Goal: Check status: Check status

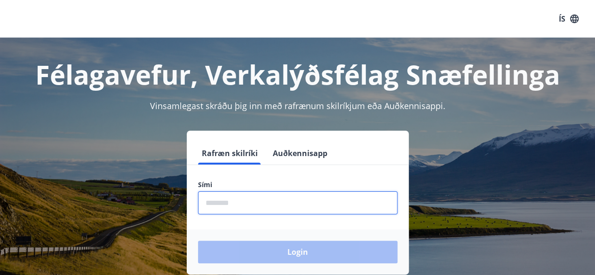
click at [267, 202] on input "phone" at bounding box center [298, 203] width 200 height 23
type input "********"
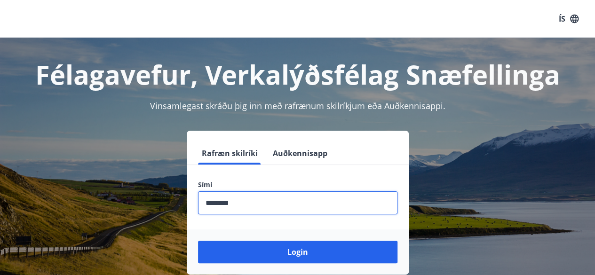
click at [198, 241] on button "Login" at bounding box center [298, 252] width 200 height 23
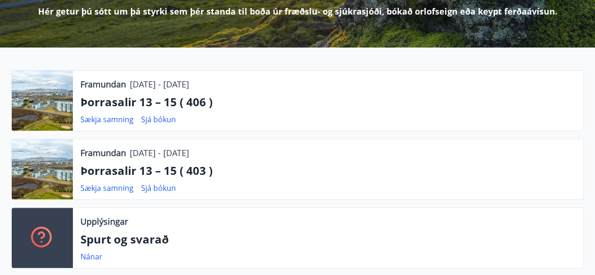
scroll to position [151, 0]
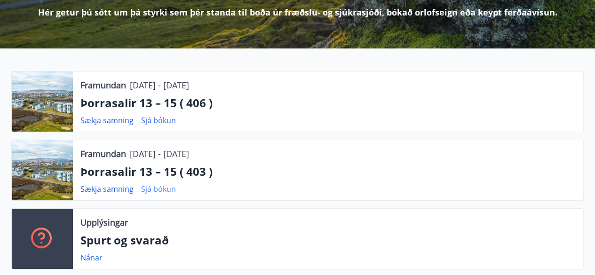
click at [162, 188] on link "Sjá bókun" at bounding box center [158, 189] width 35 height 10
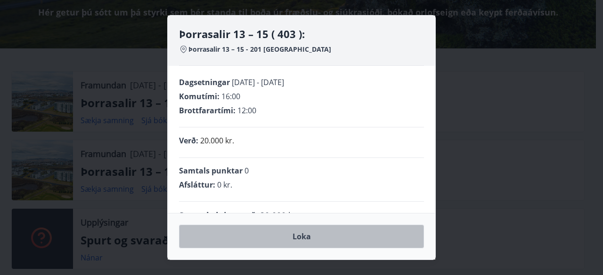
click at [301, 239] on button "Loka" at bounding box center [301, 237] width 245 height 24
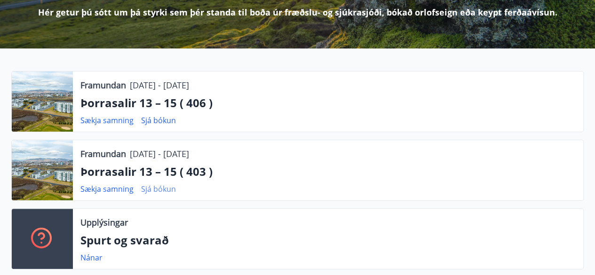
click at [165, 190] on link "Sjá bókun" at bounding box center [158, 189] width 35 height 10
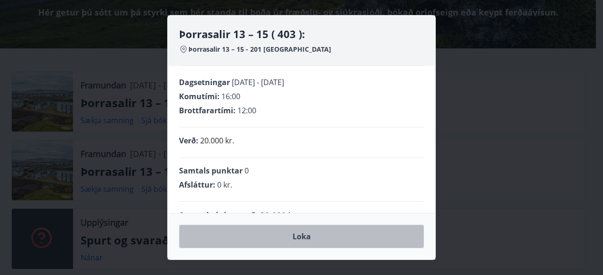
click at [307, 231] on button "Loka" at bounding box center [301, 237] width 245 height 24
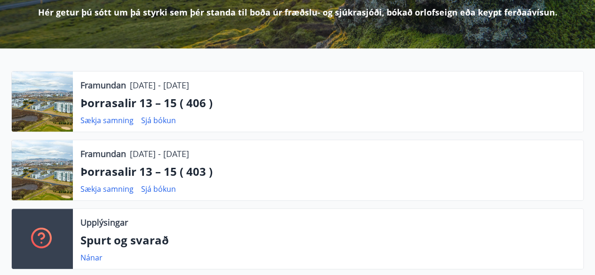
click at [587, 129] on div "Framundan [DATE] - [DATE] Þorrasalir 13 – 15 ( 406 ) Sækja samning Sjá bókun Fr…" at bounding box center [297, 174] width 595 height 206
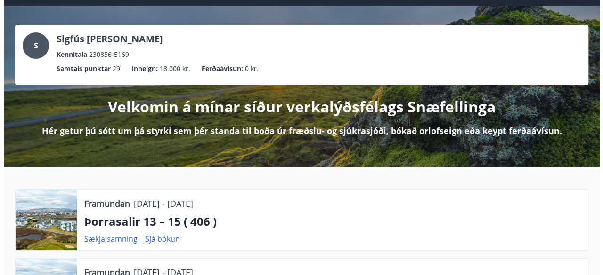
scroll to position [0, 0]
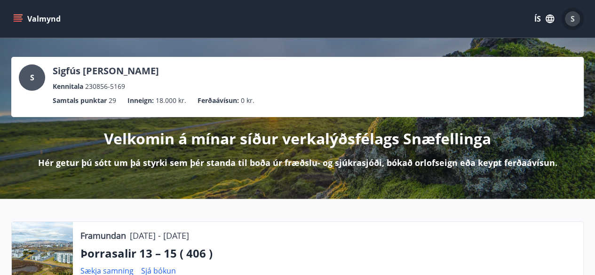
click at [573, 20] on span "S" at bounding box center [573, 19] width 4 height 10
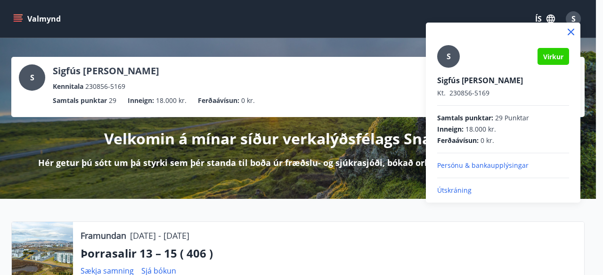
click at [458, 189] on p "Útskráning" at bounding box center [503, 190] width 132 height 9
